Goal: Find specific page/section: Find specific page/section

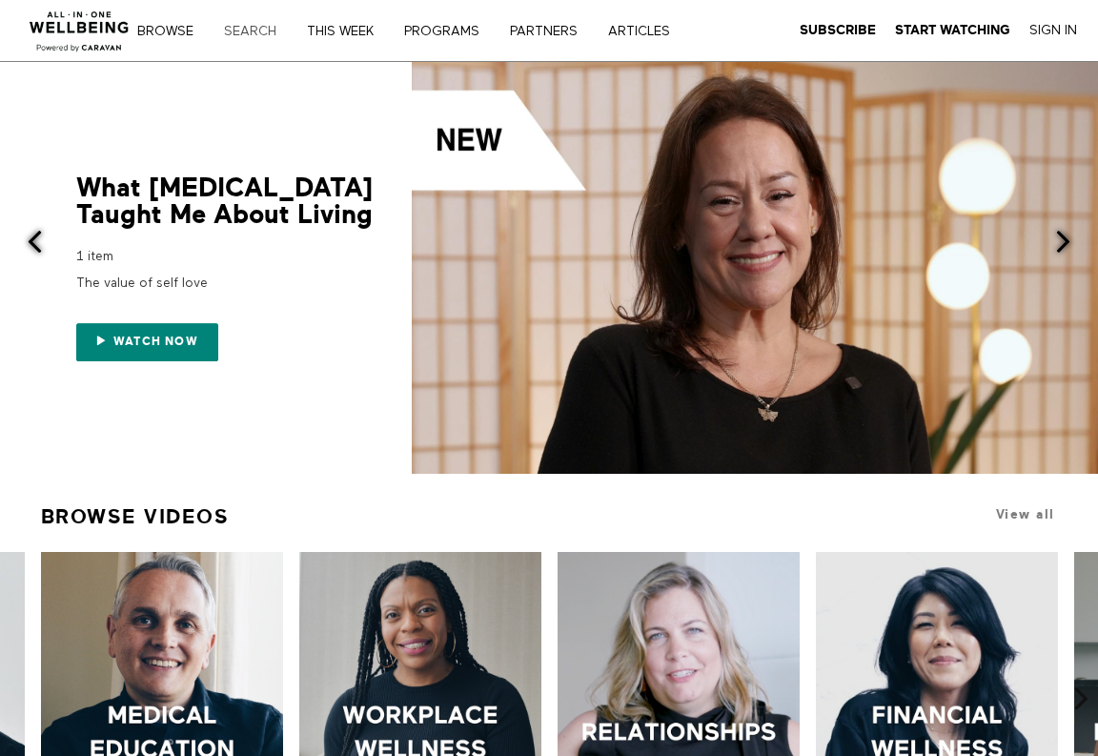
click at [245, 25] on link "Search" at bounding box center [256, 31] width 79 height 13
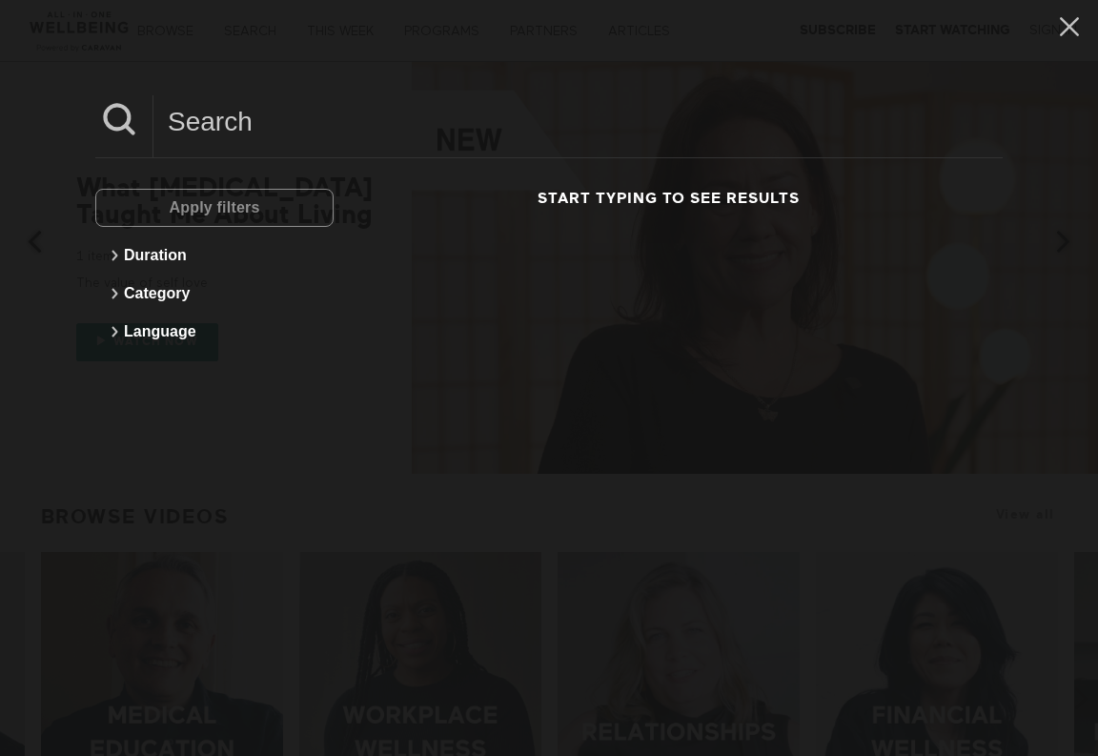
click at [296, 128] on input at bounding box center [577, 121] width 849 height 52
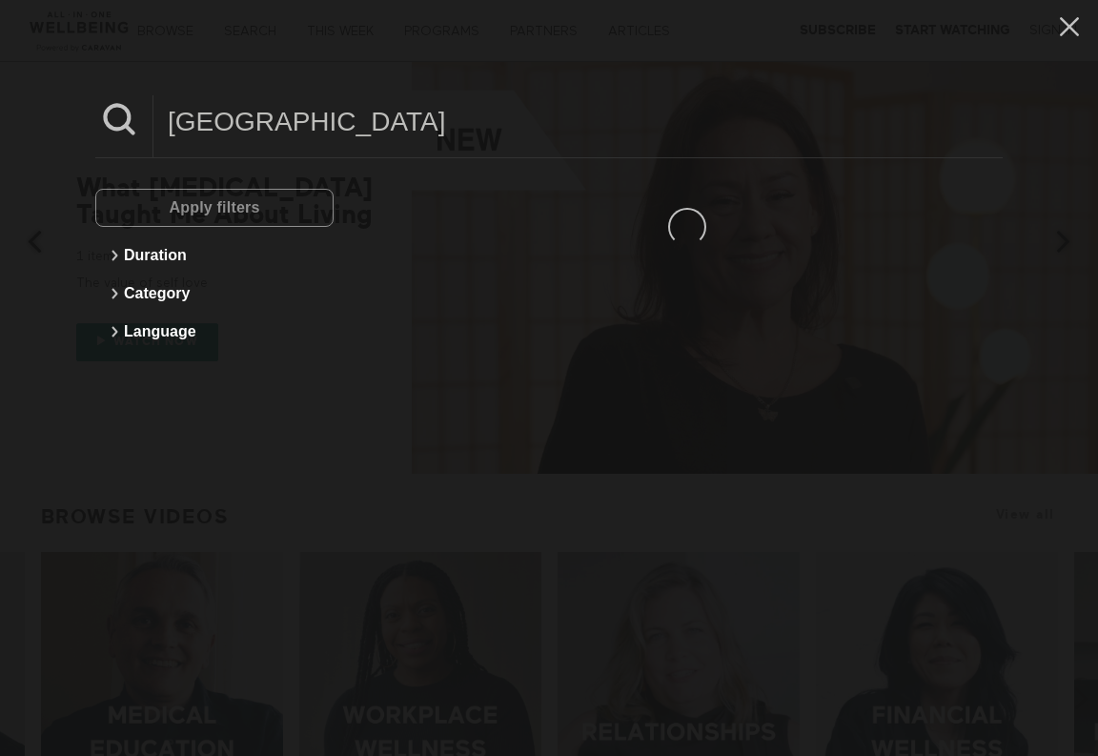
type input "[GEOGRAPHIC_DATA]"
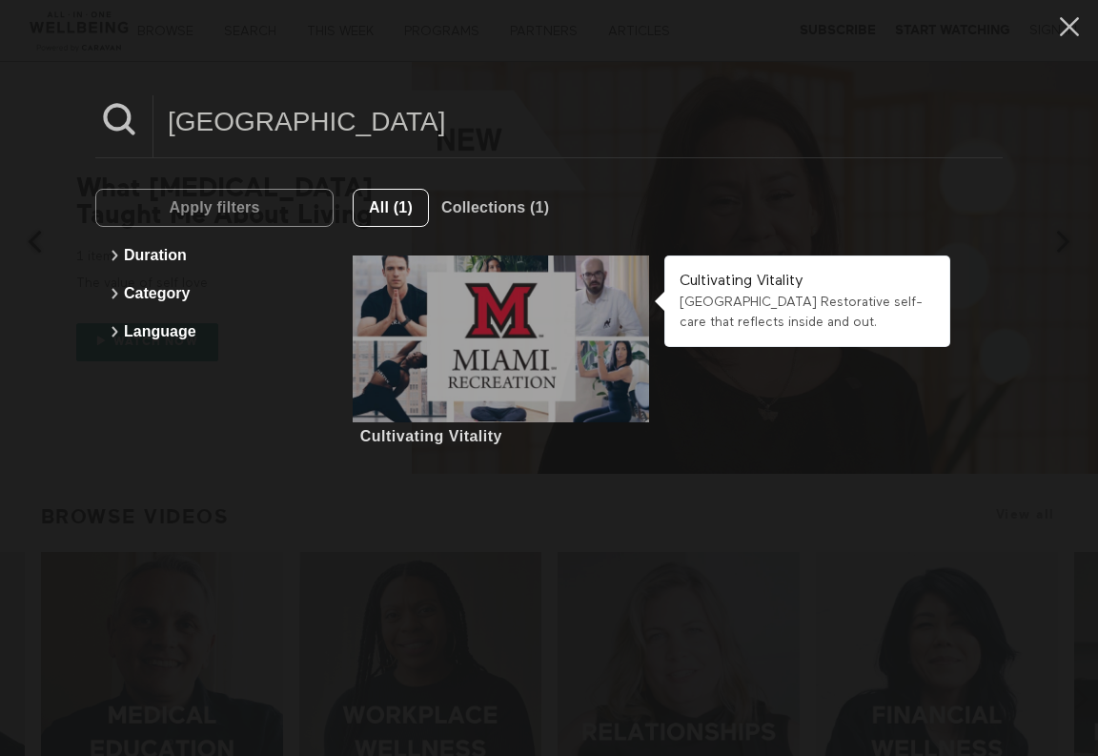
click at [511, 362] on div at bounding box center [501, 338] width 296 height 167
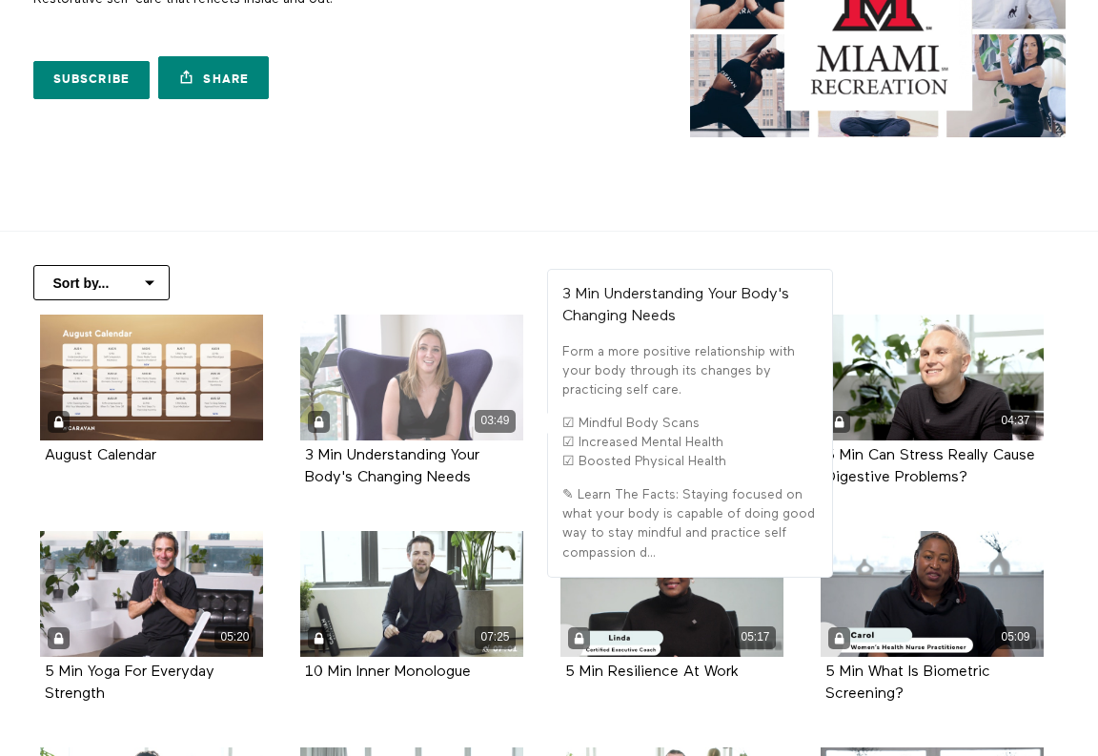
scroll to position [138, 0]
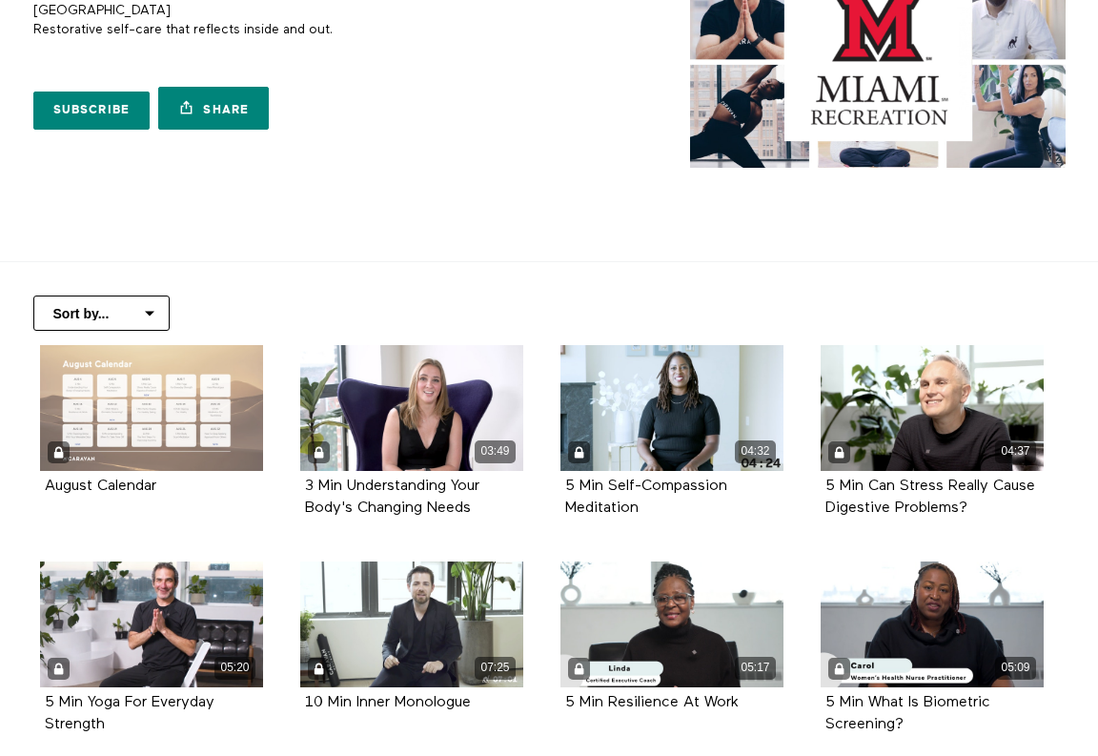
click at [214, 411] on div at bounding box center [151, 408] width 223 height 126
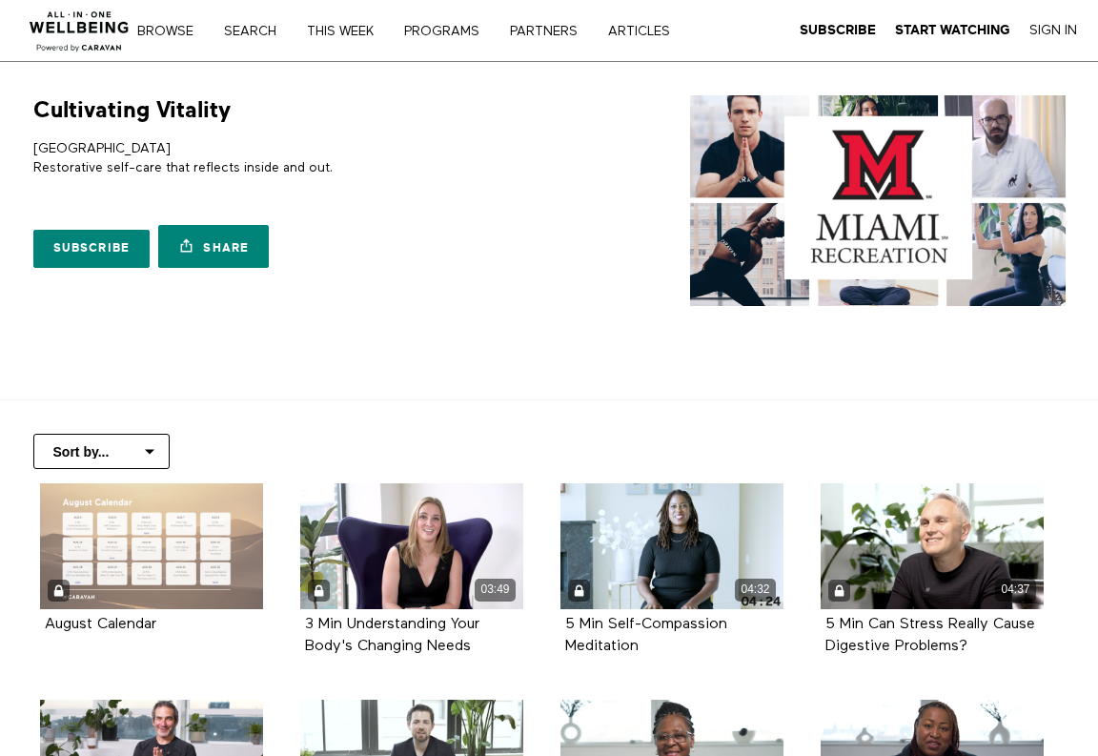
click at [193, 551] on div at bounding box center [151, 546] width 223 height 126
click at [199, 498] on div at bounding box center [151, 546] width 223 height 126
